Goal: Check status: Check status

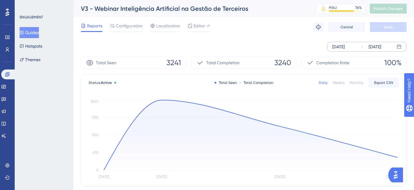
click at [340, 44] on div "[DATE]" at bounding box center [338, 46] width 13 height 7
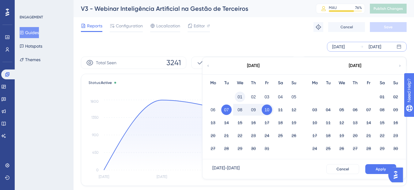
click at [241, 97] on button "01" at bounding box center [240, 96] width 10 height 10
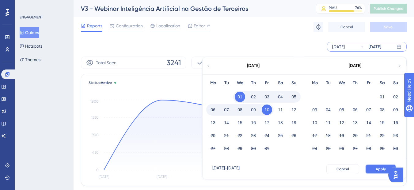
click at [372, 168] on button "Apply" at bounding box center [381, 169] width 31 height 10
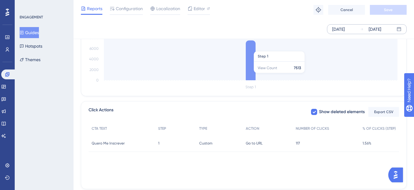
scroll to position [138, 0]
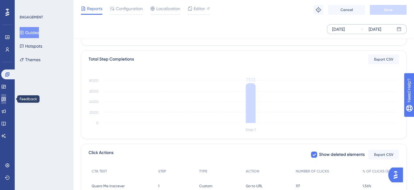
click at [6, 101] on link at bounding box center [3, 99] width 5 height 10
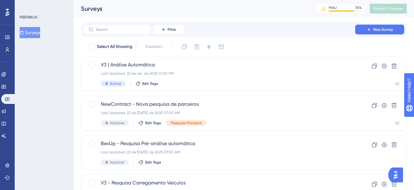
click at [14, 111] on div "Performance Users Engagement Widgets Feedback Product Updates Knowledge Base AI…" at bounding box center [7, 95] width 15 height 190
click at [6, 111] on link at bounding box center [3, 111] width 5 height 10
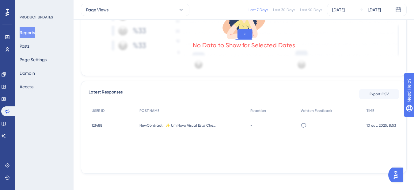
scroll to position [187, 0]
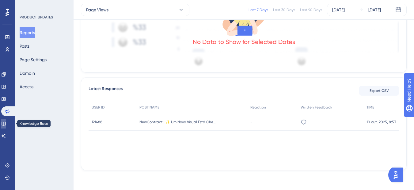
click at [6, 121] on icon at bounding box center [3, 123] width 5 height 5
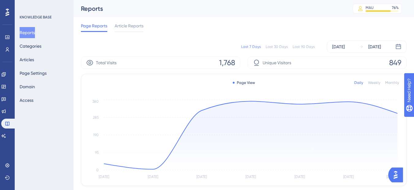
click at [313, 46] on div "Last 90 Days" at bounding box center [304, 46] width 22 height 5
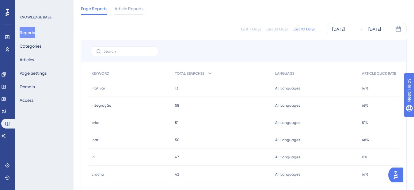
scroll to position [276, 0]
